Goal: Task Accomplishment & Management: Complete application form

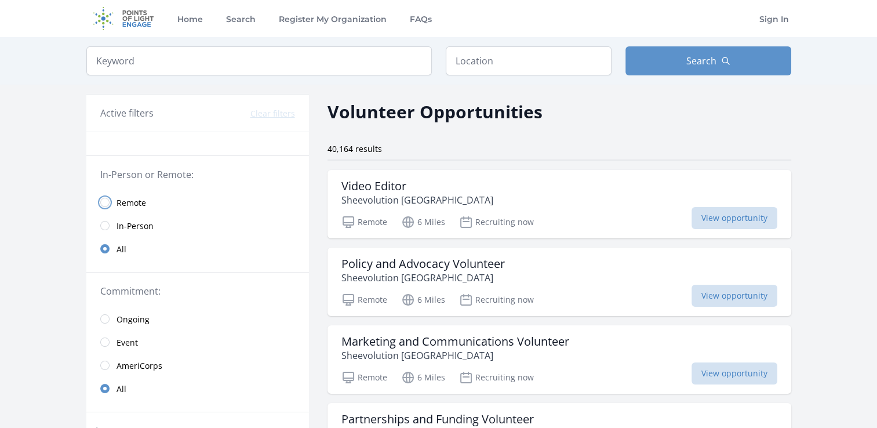
click at [104, 205] on input "radio" at bounding box center [104, 202] width 9 height 9
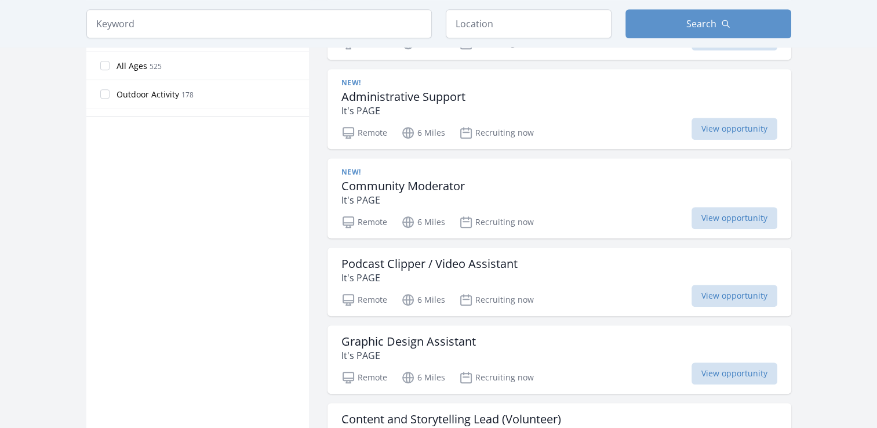
scroll to position [677, 0]
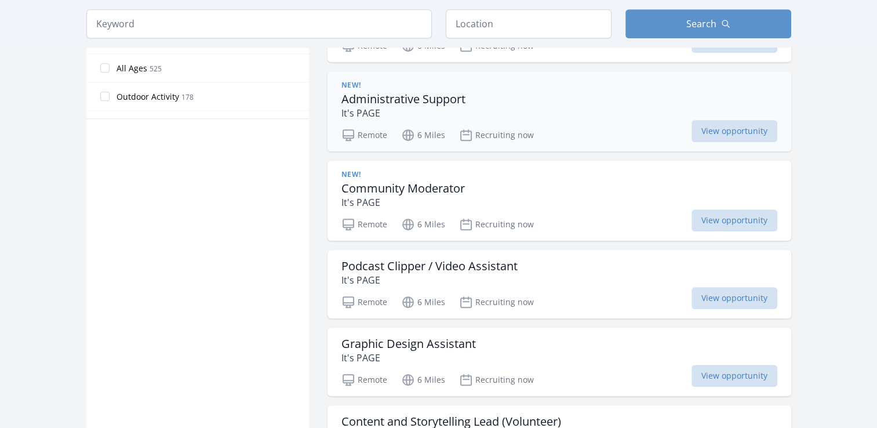
click at [411, 93] on h3 "Administrative Support" at bounding box center [404, 99] width 124 height 14
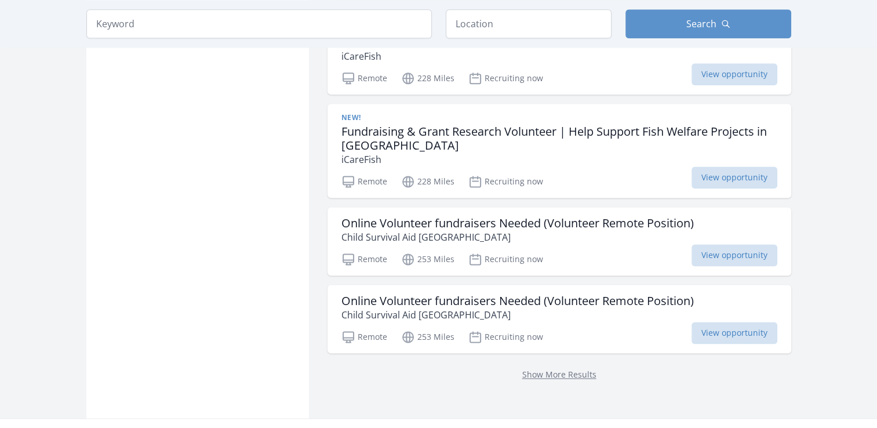
scroll to position [1484, 0]
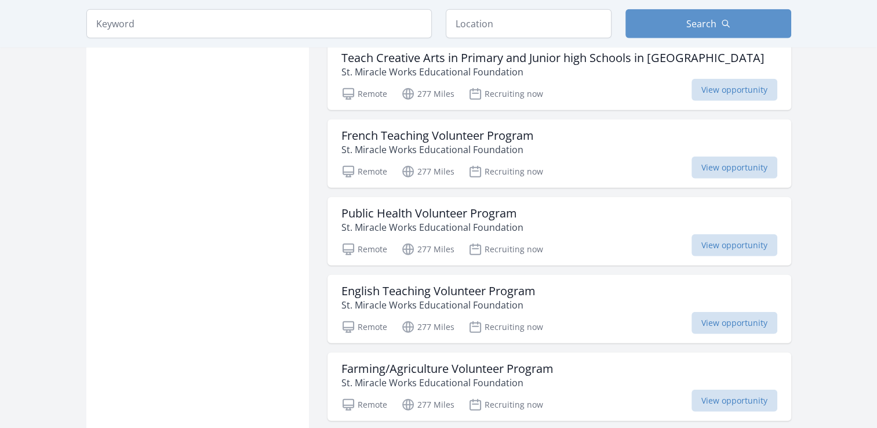
scroll to position [3025, 0]
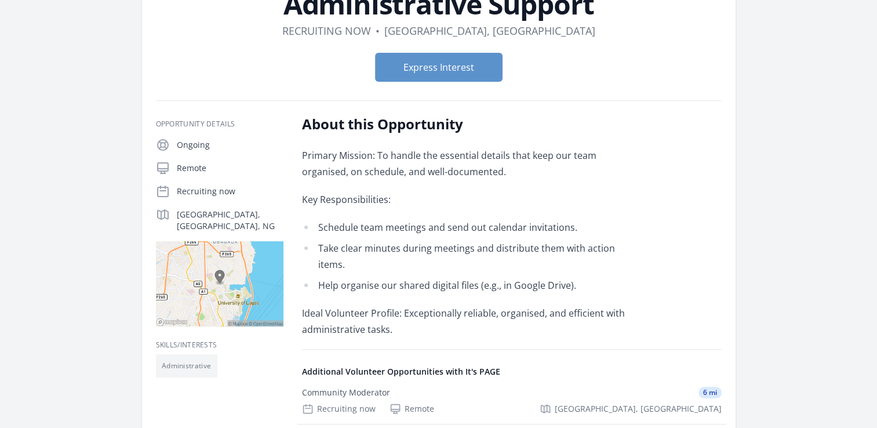
scroll to position [99, 0]
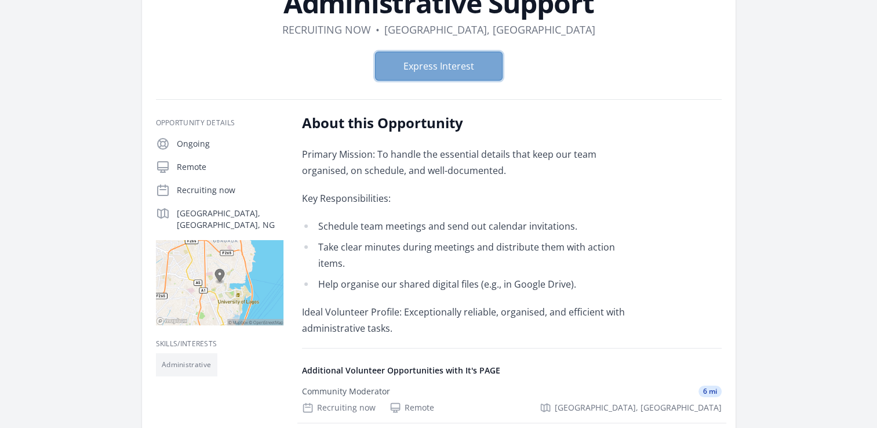
click at [485, 63] on button "Express Interest" at bounding box center [439, 66] width 128 height 29
